Goal: Find specific page/section: Find specific page/section

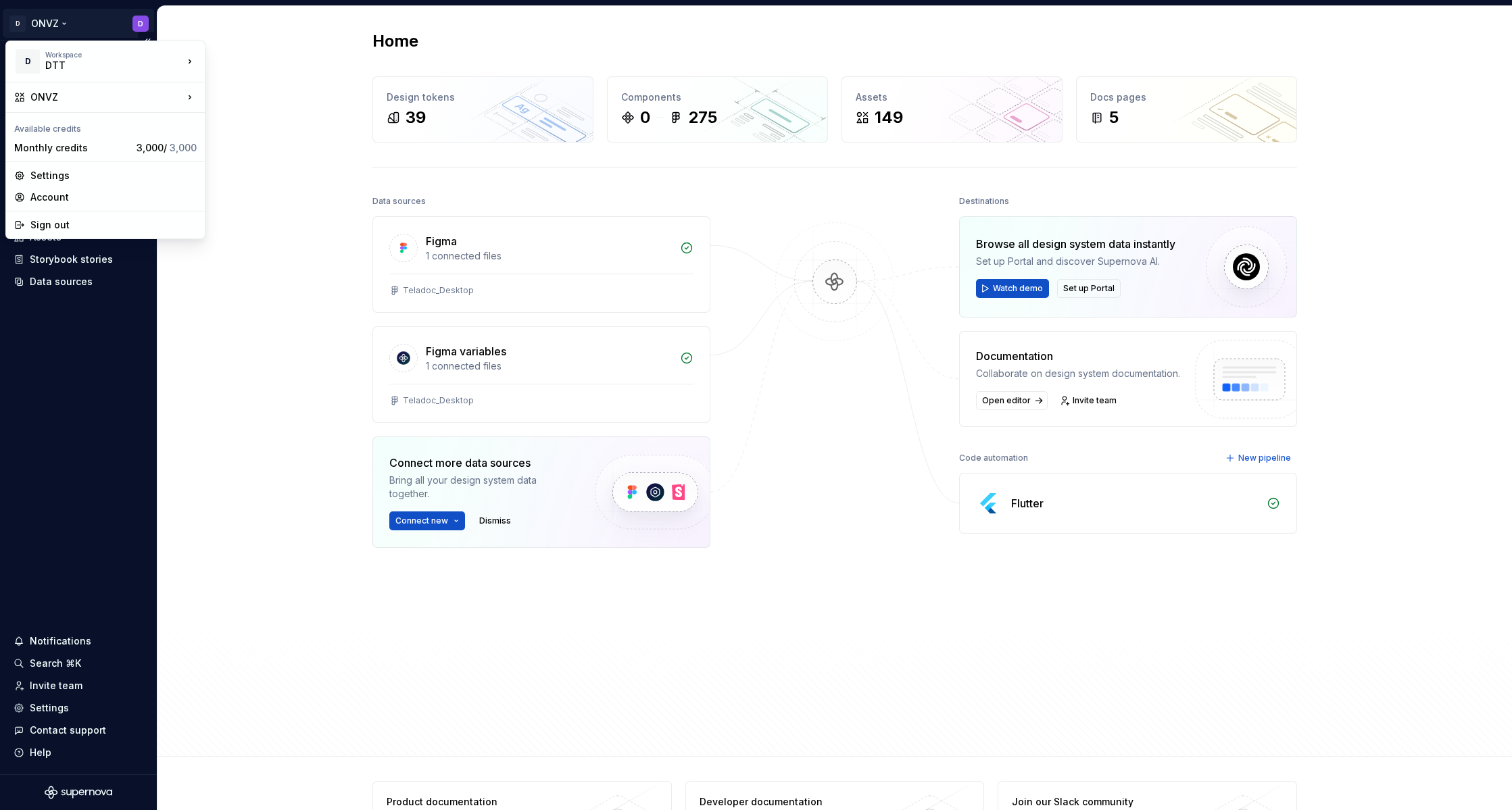
drag, startPoint x: 95, startPoint y: 60, endPoint x: 53, endPoint y: 29, distance: 52.2
click at [53, 29] on html "↑ D ONVZ D Home Documentation Analytics Code automation Design system data Desi…" at bounding box center [756, 405] width 1512 height 810
click at [91, 104] on div "ONVZ" at bounding box center [105, 97] width 193 height 24
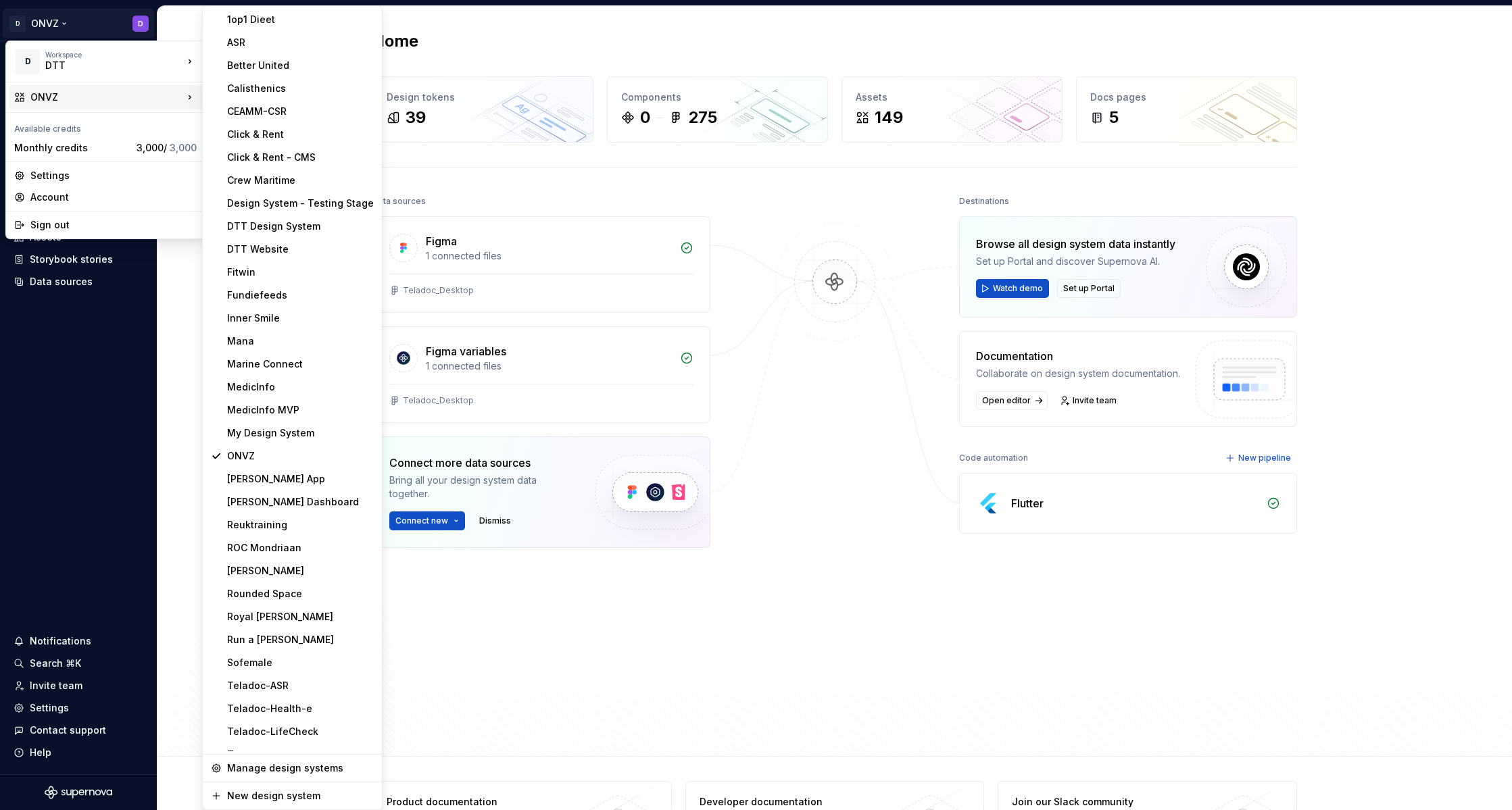
scroll to position [38, 0]
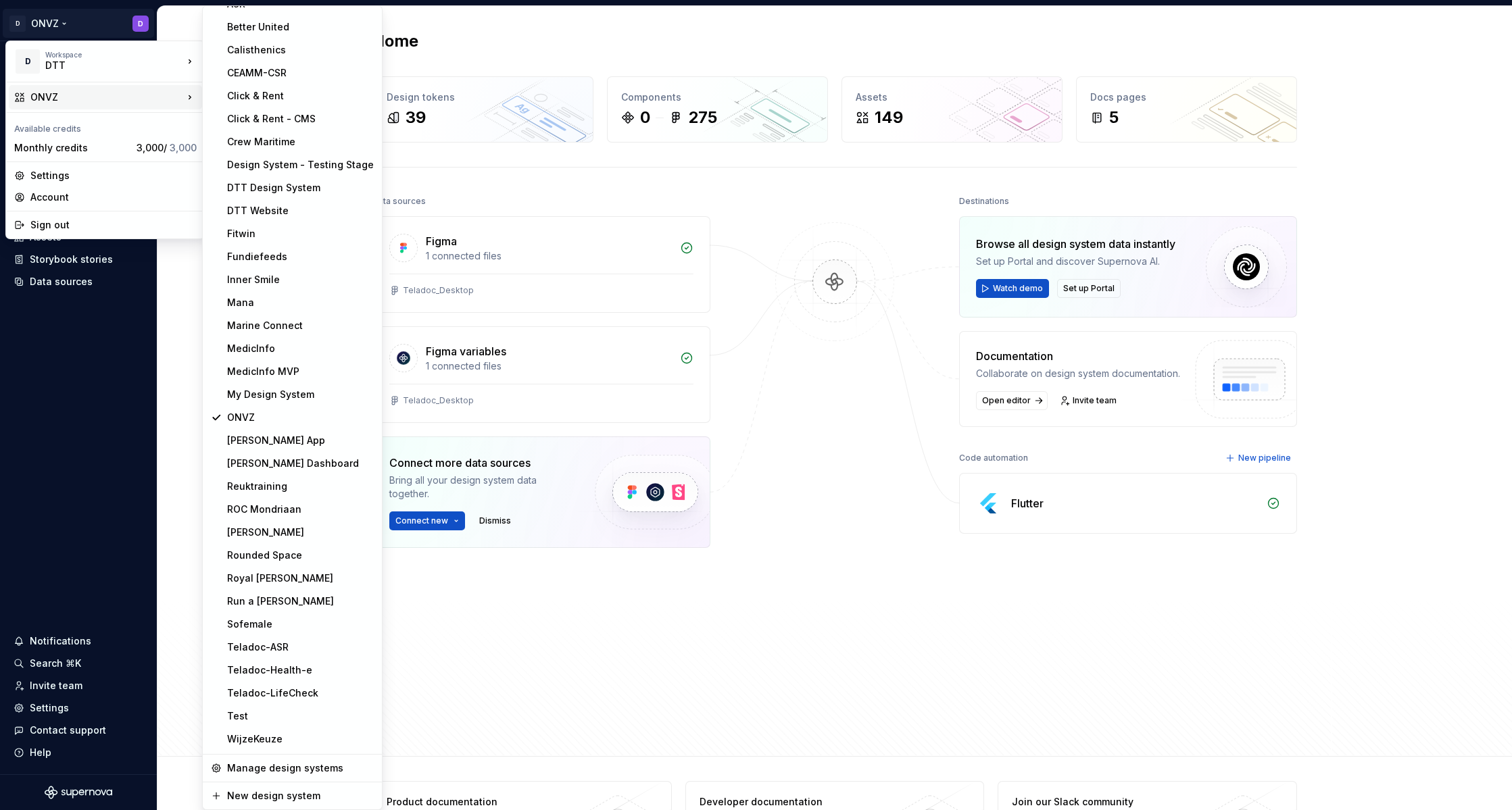
click at [251, 621] on div "Sofemale" at bounding box center [300, 624] width 147 height 13
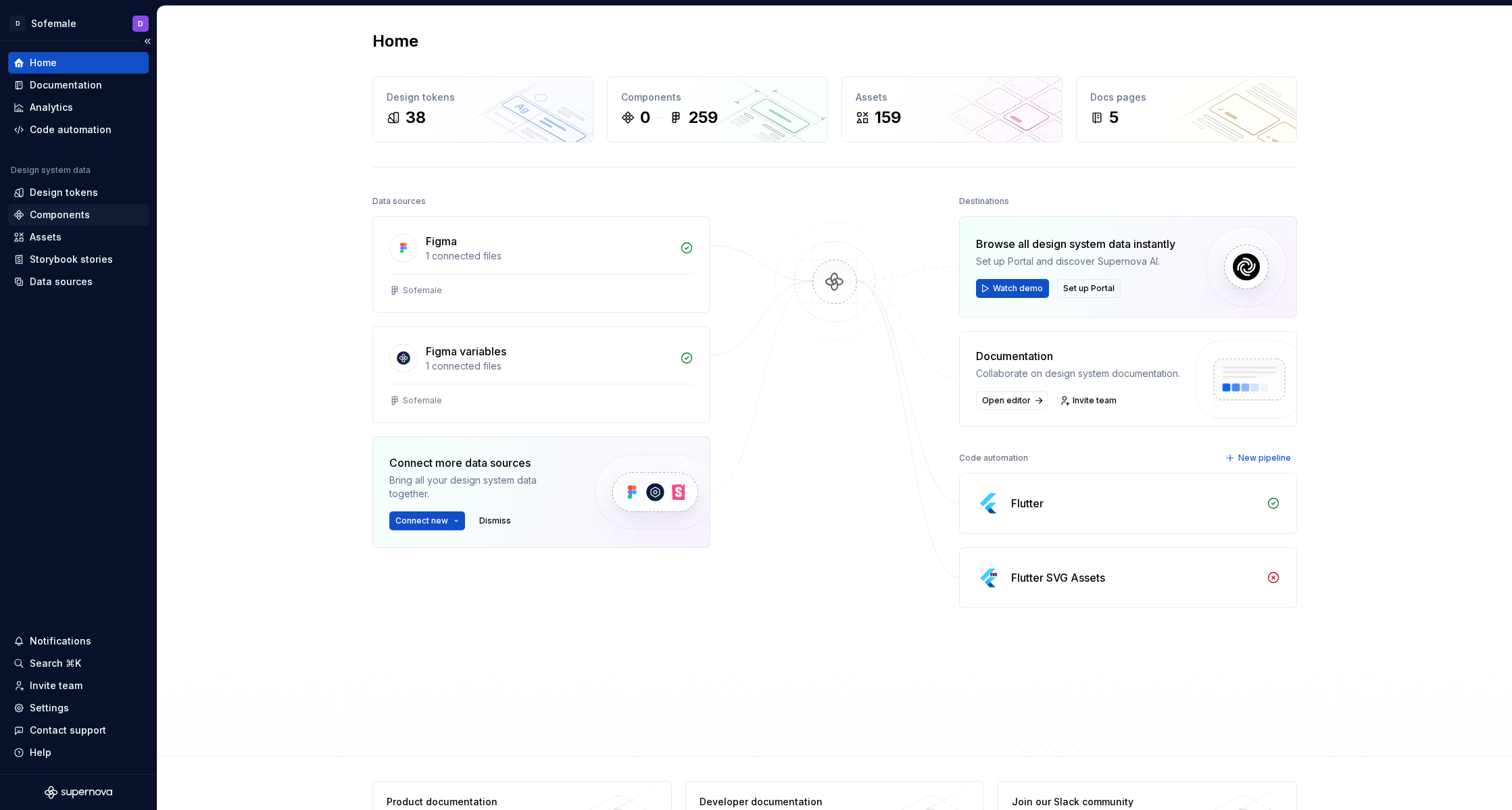
click at [69, 223] on div "Components" at bounding box center [78, 215] width 141 height 21
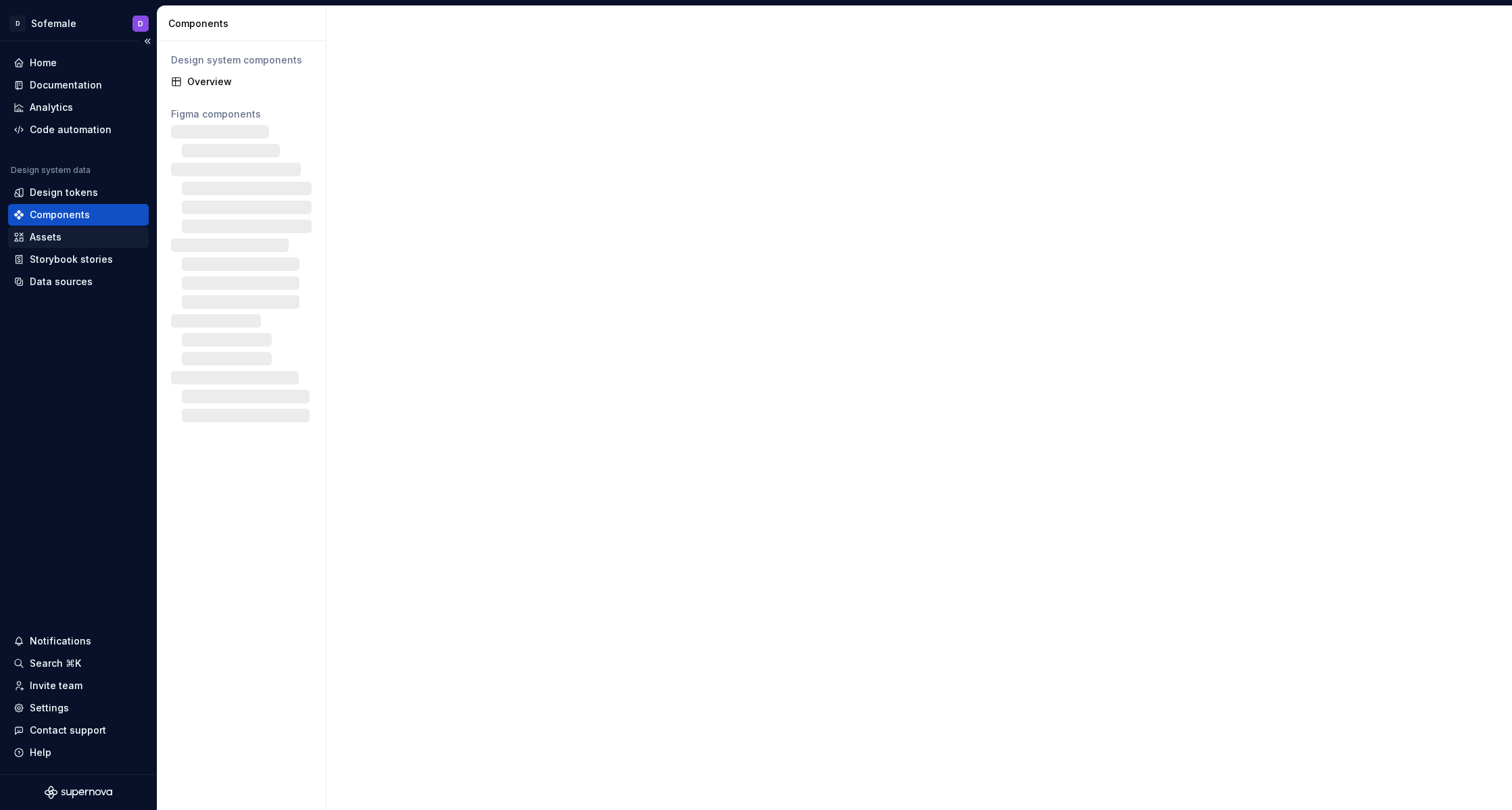
click at [69, 239] on div "Assets" at bounding box center [78, 237] width 130 height 13
click at [68, 204] on div "Components" at bounding box center [78, 215] width 141 height 21
click at [68, 194] on div "Design tokens" at bounding box center [63, 192] width 69 height 13
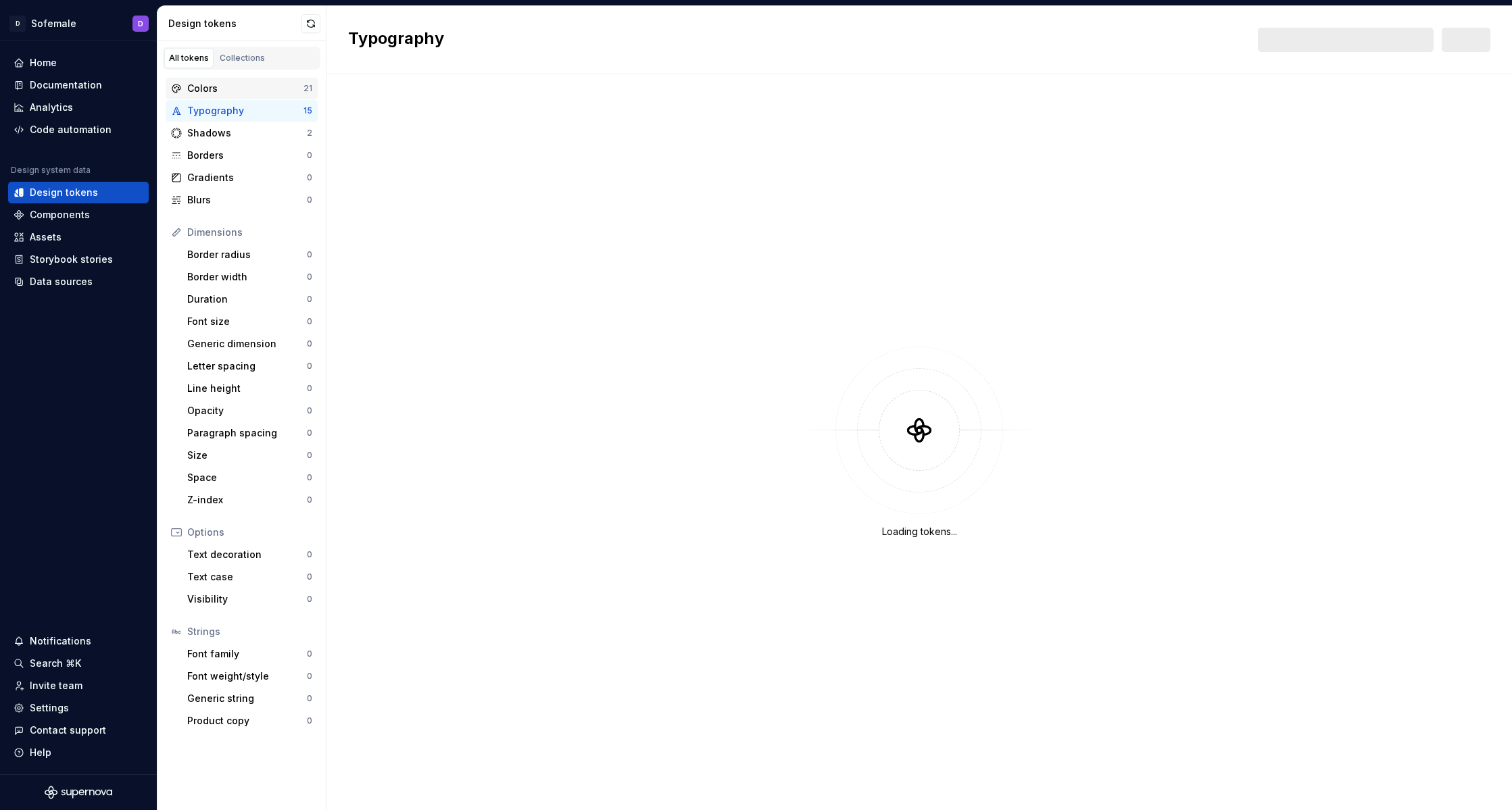
click at [272, 89] on div "Colors" at bounding box center [245, 88] width 116 height 13
